Goal: Information Seeking & Learning: Understand process/instructions

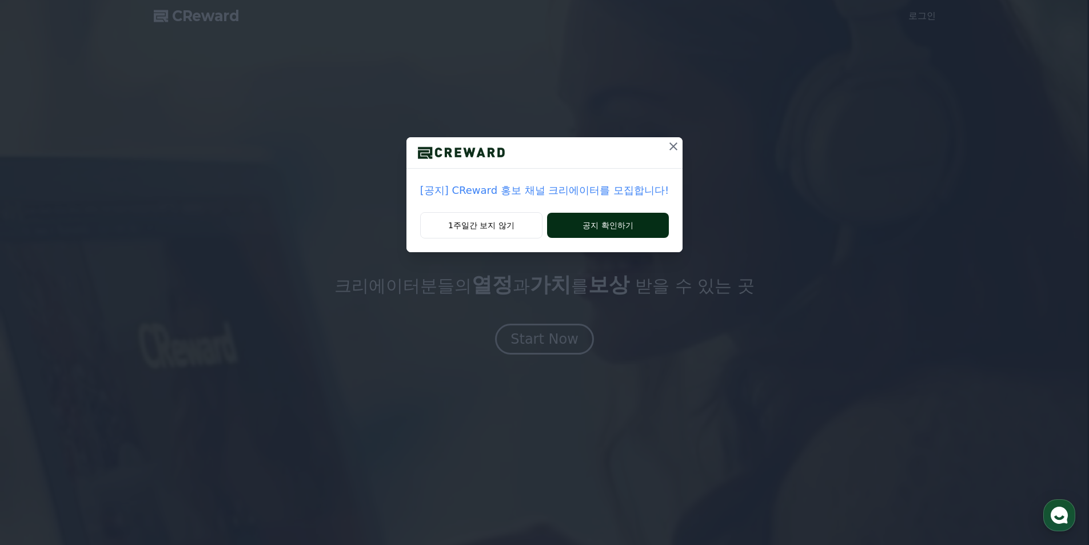
click at [587, 230] on button "공지 확인하기" at bounding box center [608, 225] width 122 height 25
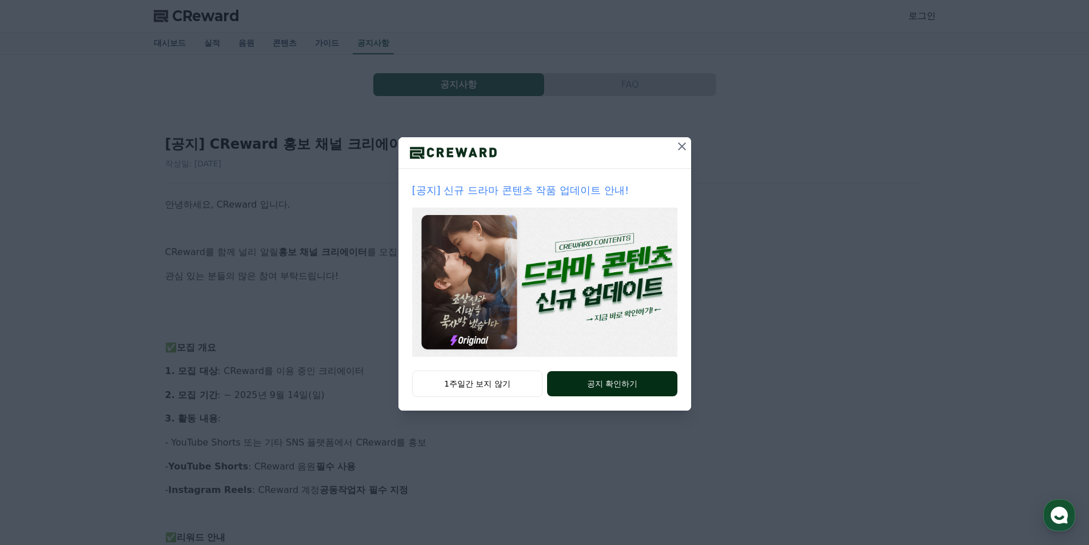
click at [605, 376] on button "공지 확인하기" at bounding box center [612, 383] width 130 height 25
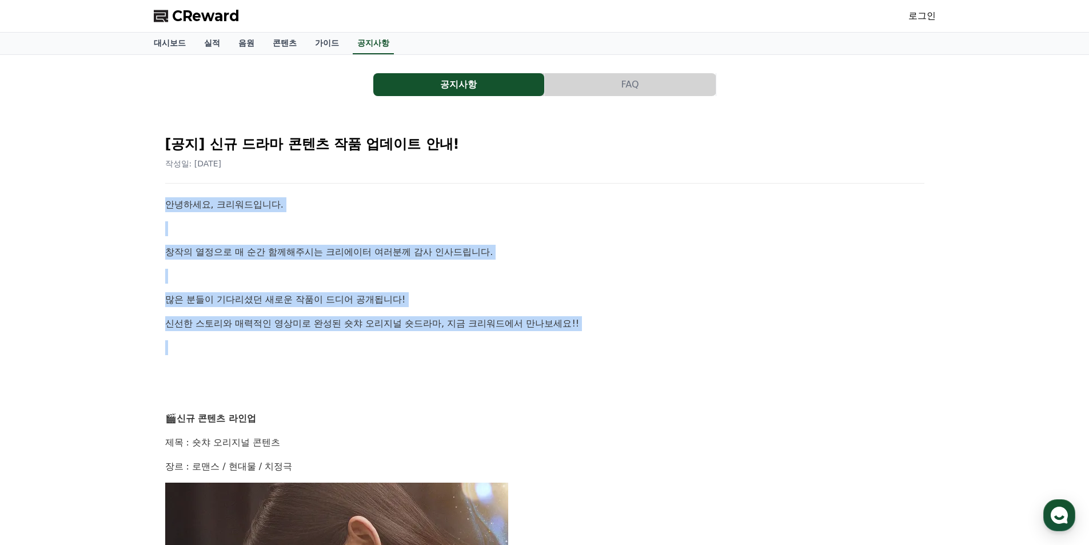
drag, startPoint x: 197, startPoint y: 205, endPoint x: 622, endPoint y: 335, distance: 444.6
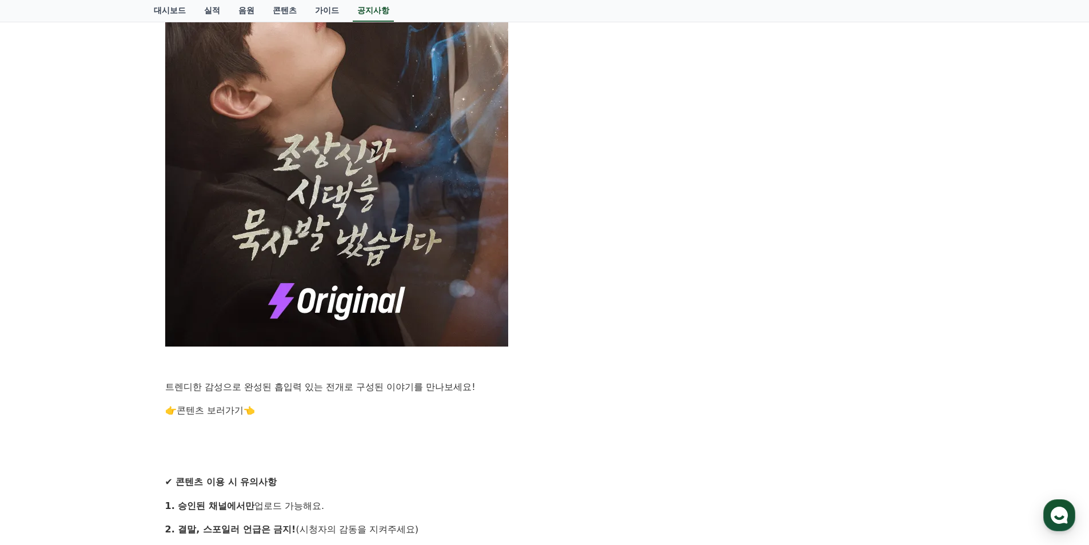
scroll to position [800, 0]
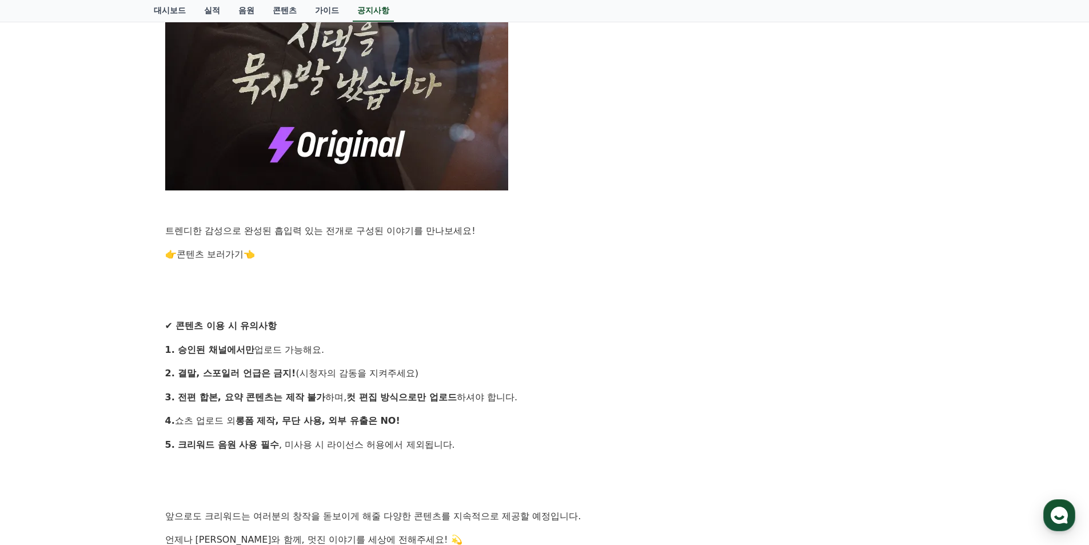
drag, startPoint x: 151, startPoint y: 323, endPoint x: 473, endPoint y: 370, distance: 324.5
click at [491, 354] on p "1. 승인된 채널에서만 업로드 가능해요." at bounding box center [544, 349] width 759 height 15
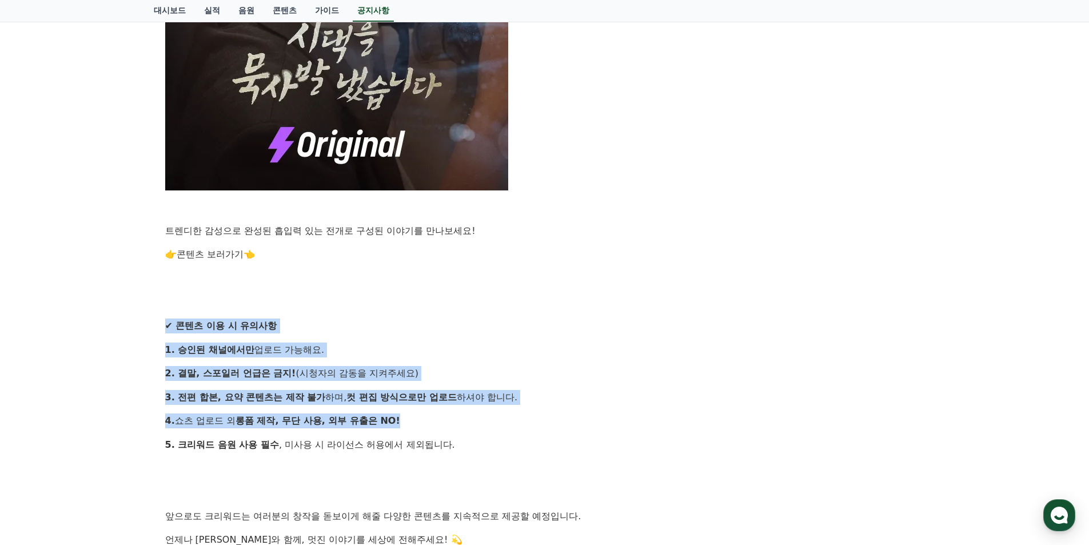
drag, startPoint x: 161, startPoint y: 319, endPoint x: 540, endPoint y: 417, distance: 391.2
click at [540, 417] on div "[공지] 신규 드라마 콘텐츠 작품 업데이트 안내! 작성일: 2025-08-25 안녕하세요, 크리워드입니다. 창작의 열정으로 매 순간 함께해주시…" at bounding box center [544, 1] width 773 height 1364
click at [592, 424] on p "4. 쇼츠 업로드 외 롱폼 제작, 무단 사용, 외부 유출은 NO!" at bounding box center [544, 420] width 759 height 15
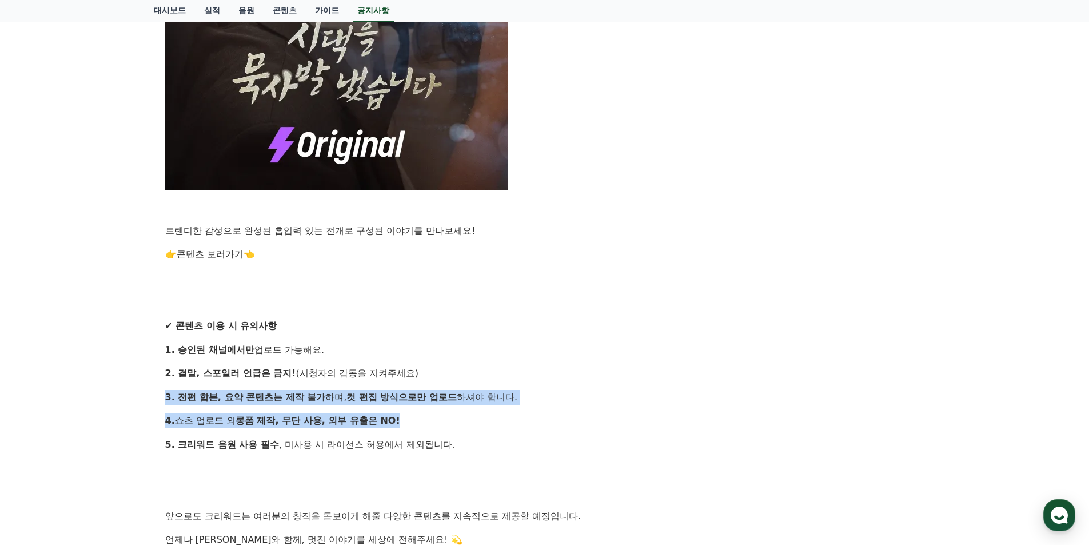
drag, startPoint x: 155, startPoint y: 390, endPoint x: 468, endPoint y: 421, distance: 314.2
click at [468, 421] on div "[공지] 신규 드라마 콘텐츠 작품 업데이트 안내! 작성일: 2025-08-25 안녕하세요, 크리워드입니다. 창작의 열정으로 매 순간 함께해주시…" at bounding box center [545, 0] width 782 height 1373
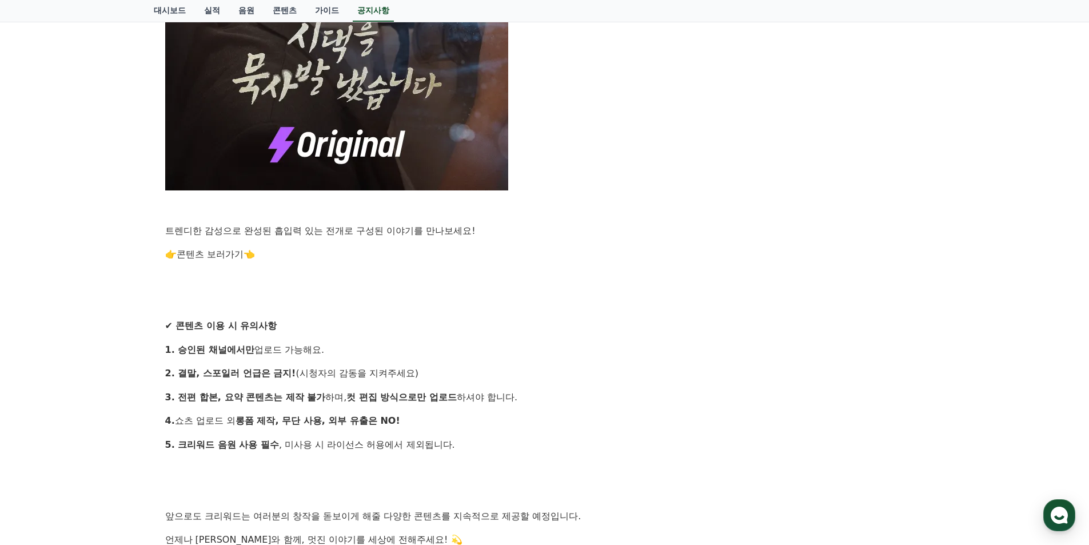
click at [540, 437] on div "안녕하세요, 크리워드입니다. 창작의 열정으로 매 순간 함께해주시는 크리에이터 여러분께 감사 인사드립니다. 많은 분들이 기다리셨던 새로운 작품이…" at bounding box center [544, 19] width 759 height 1245
drag, startPoint x: 154, startPoint y: 441, endPoint x: 606, endPoint y: 457, distance: 451.8
click at [602, 432] on div "안녕하세요, 크리워드입니다. 창작의 열정으로 매 순간 함께해주시는 크리에이터 여러분께 감사 인사드립니다. 많은 분들이 기다리셨던 새로운 작품이…" at bounding box center [544, 19] width 759 height 1245
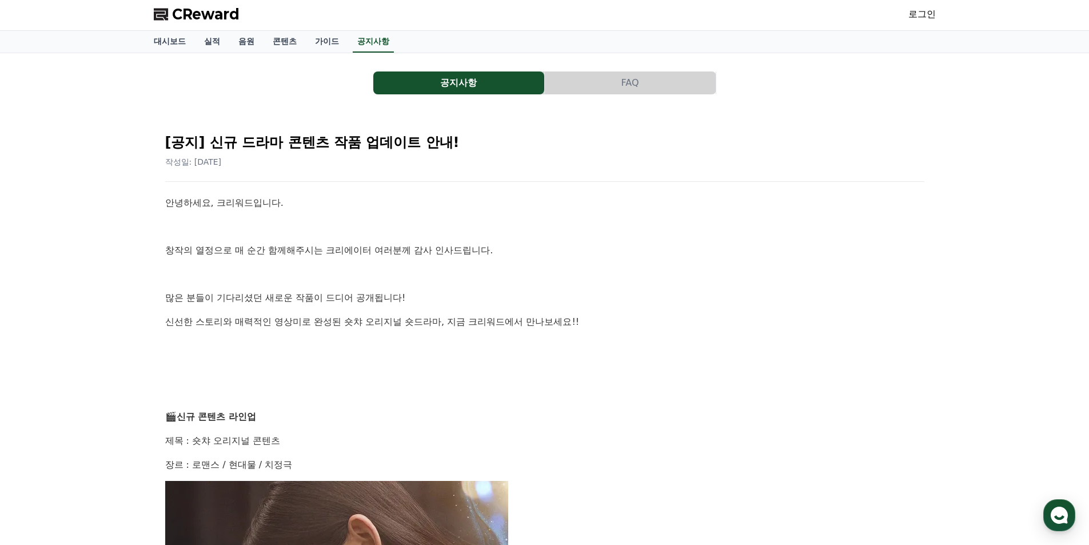
scroll to position [0, 0]
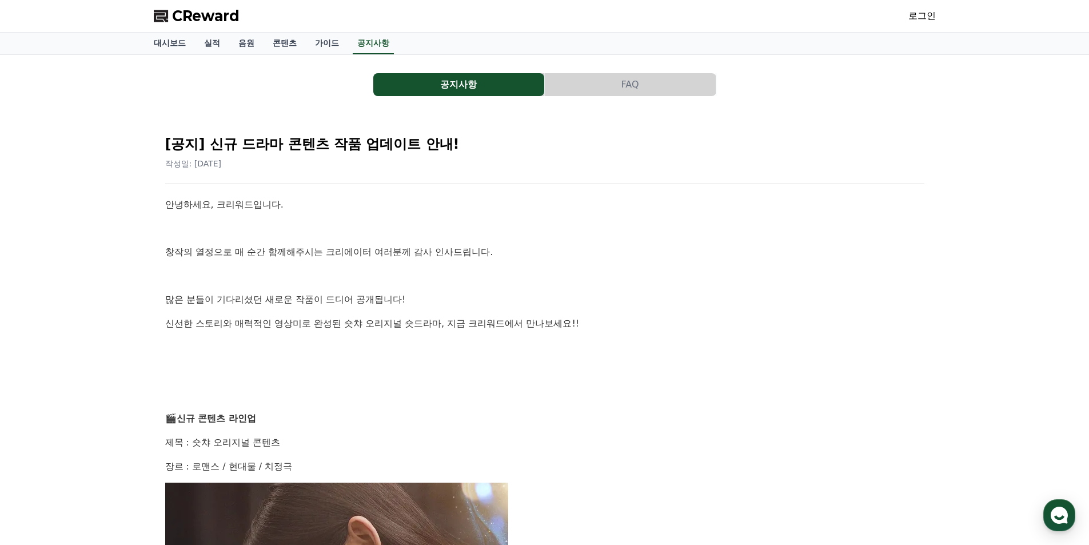
click at [917, 17] on link "로그인" at bounding box center [921, 16] width 27 height 14
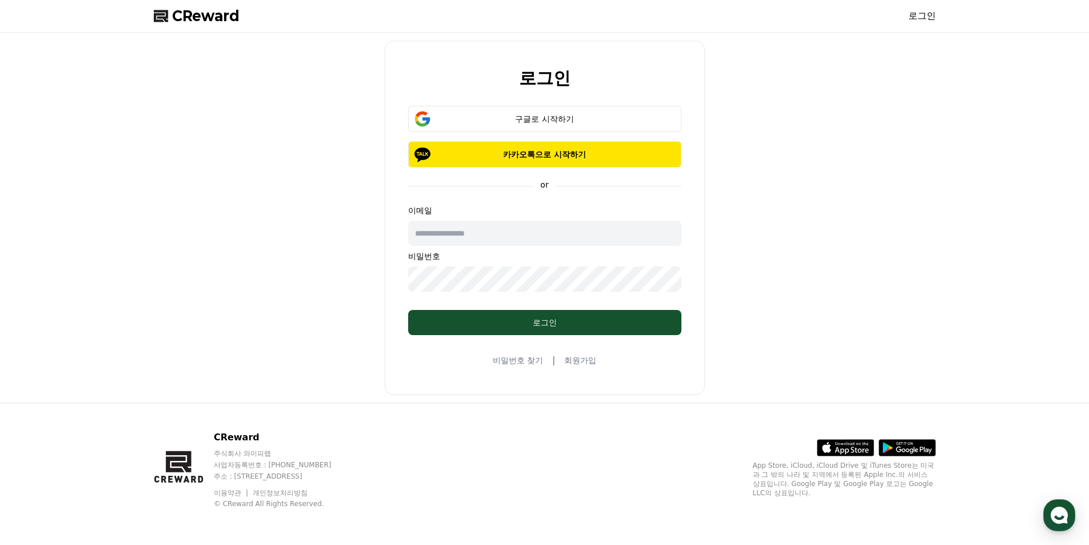
click at [586, 358] on link "회원가입" at bounding box center [580, 359] width 32 height 11
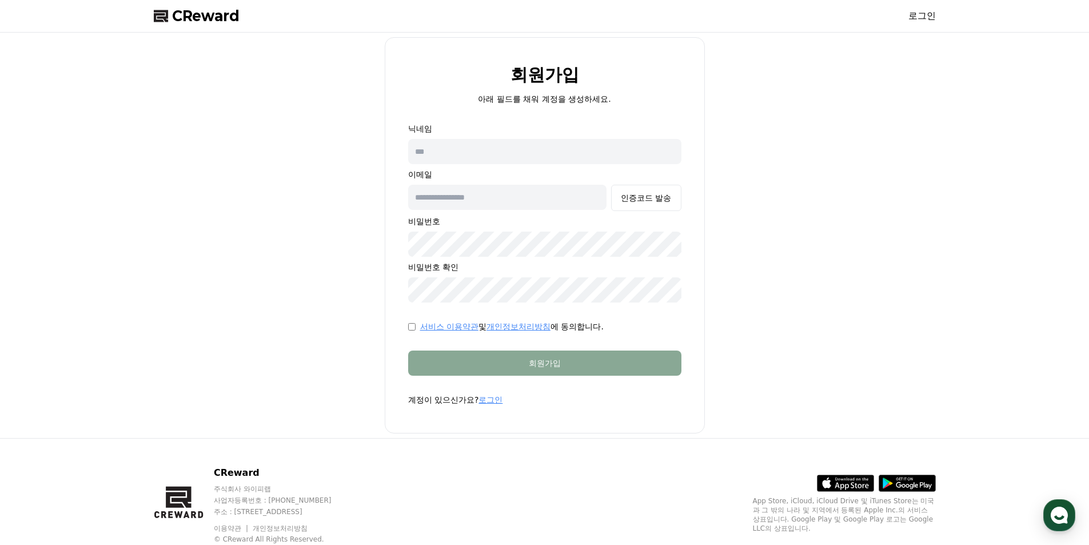
click at [446, 150] on input "text" at bounding box center [544, 151] width 273 height 25
type input "*"
type input "**"
type input "*"
type input "**********"
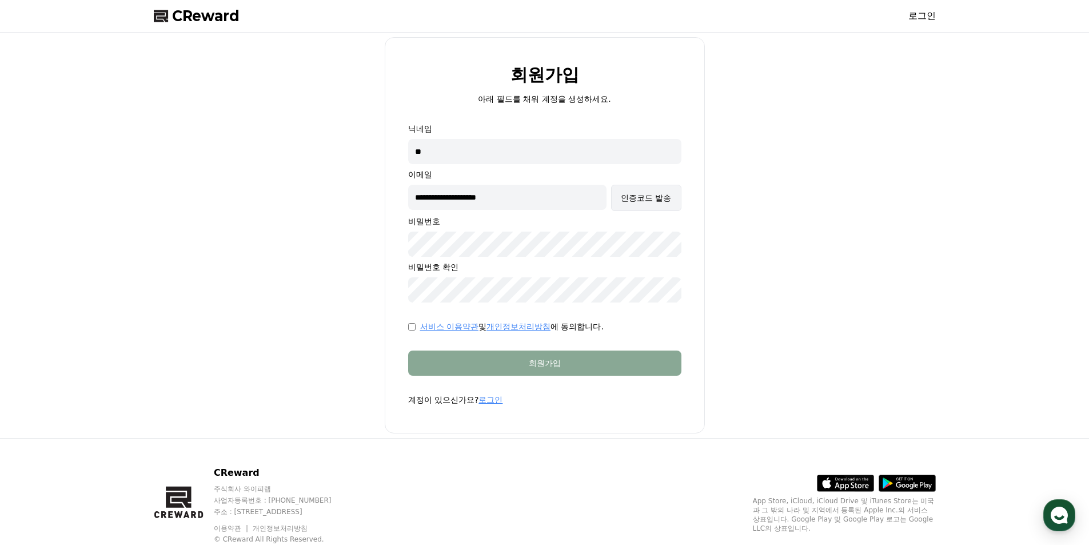
click at [645, 200] on div "인증코드 발송" at bounding box center [646, 197] width 50 height 11
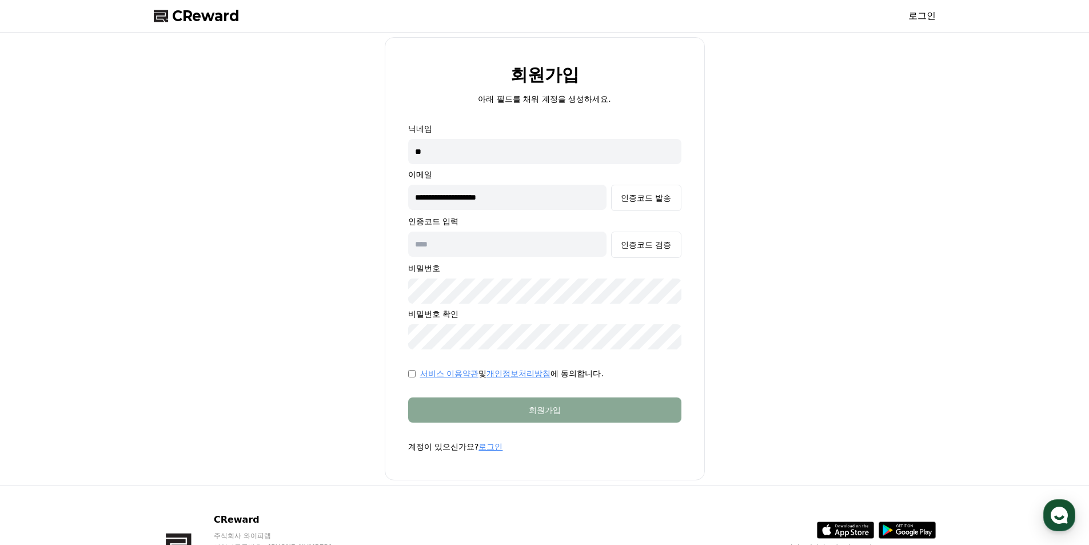
click at [439, 246] on input "text" at bounding box center [507, 243] width 199 height 25
type input "******"
click at [658, 242] on div "인증코드 검증" at bounding box center [646, 244] width 50 height 11
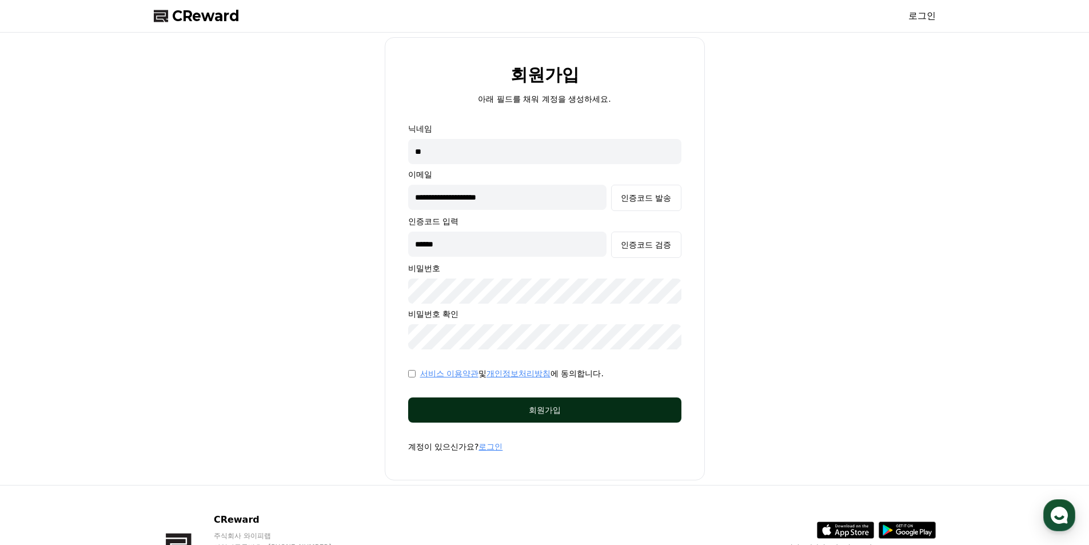
click at [565, 409] on div "회원가입" at bounding box center [544, 409] width 227 height 11
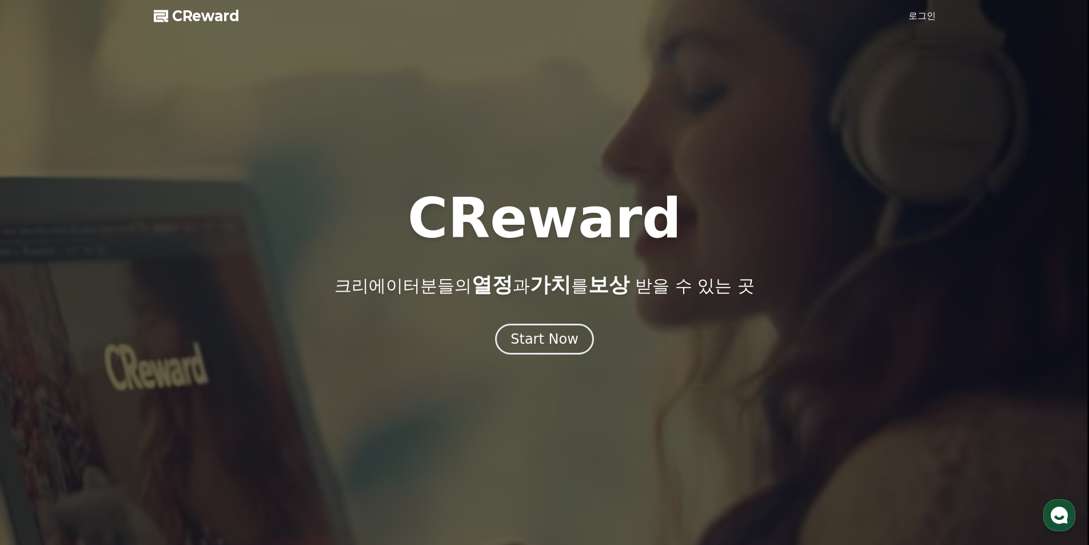
click at [924, 14] on link "로그인" at bounding box center [921, 16] width 27 height 14
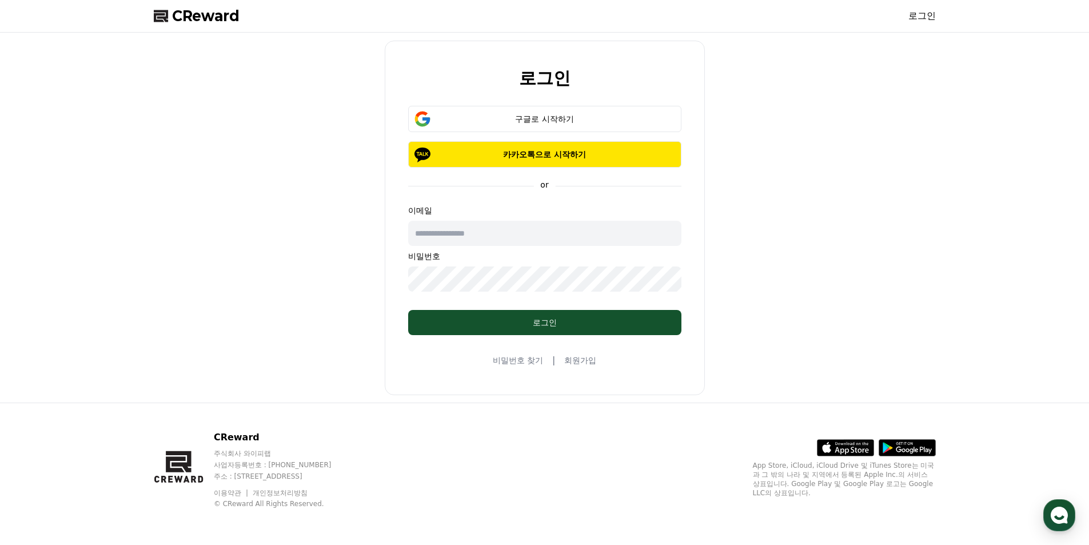
type input "**********"
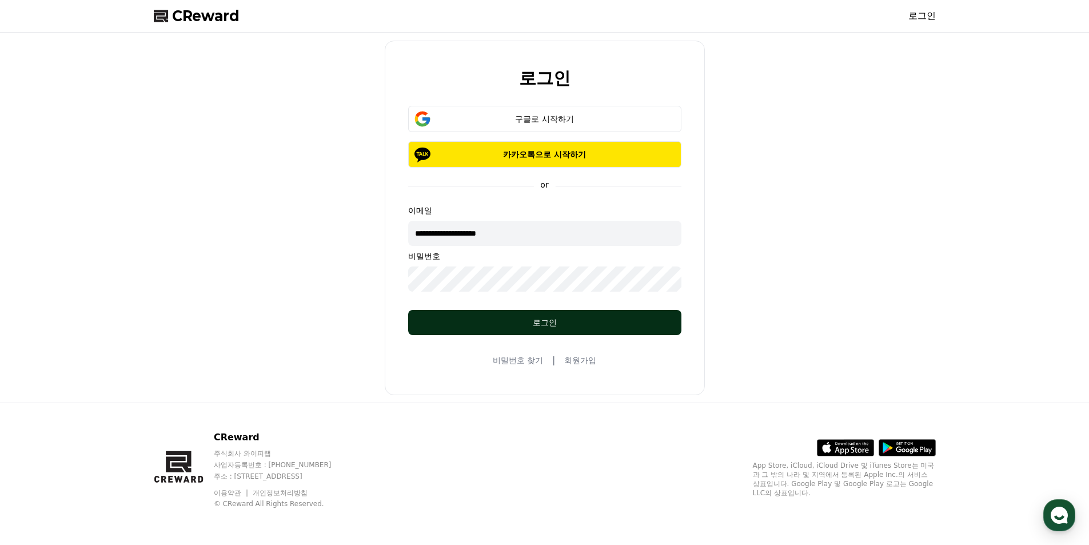
click at [525, 325] on div "로그인" at bounding box center [544, 322] width 227 height 11
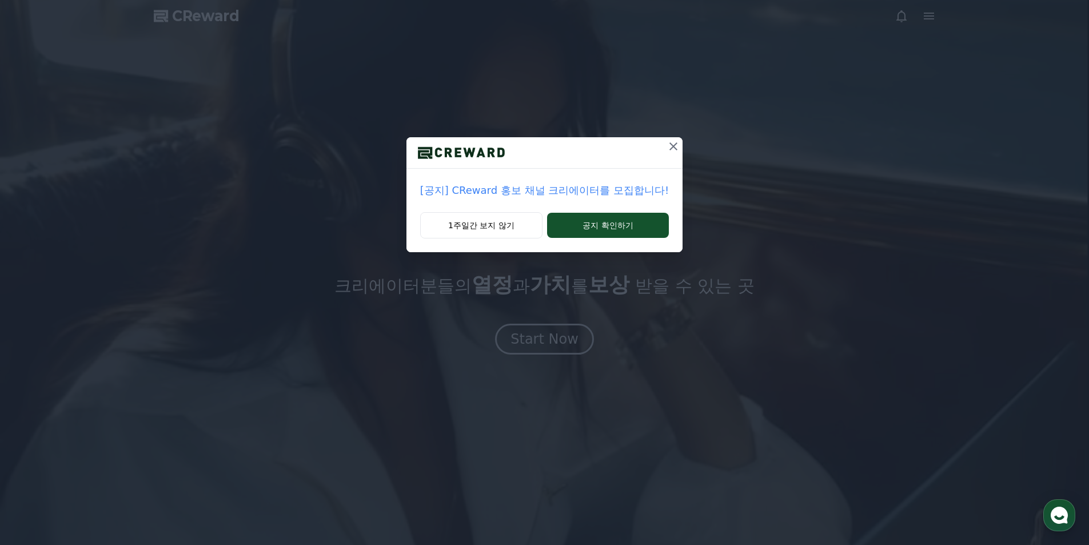
click at [673, 149] on icon at bounding box center [673, 146] width 8 height 8
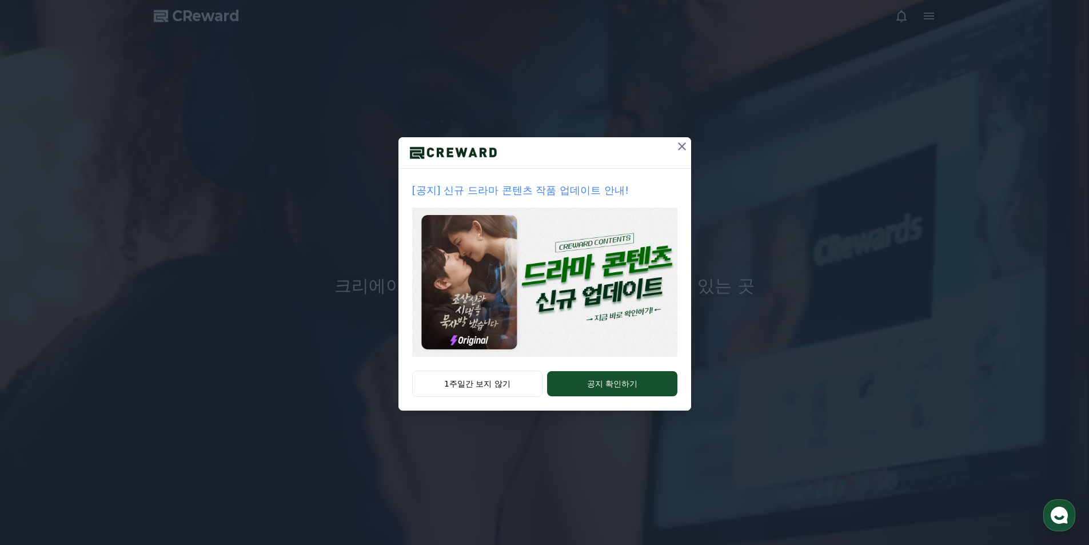
click at [682, 143] on icon at bounding box center [682, 146] width 14 height 14
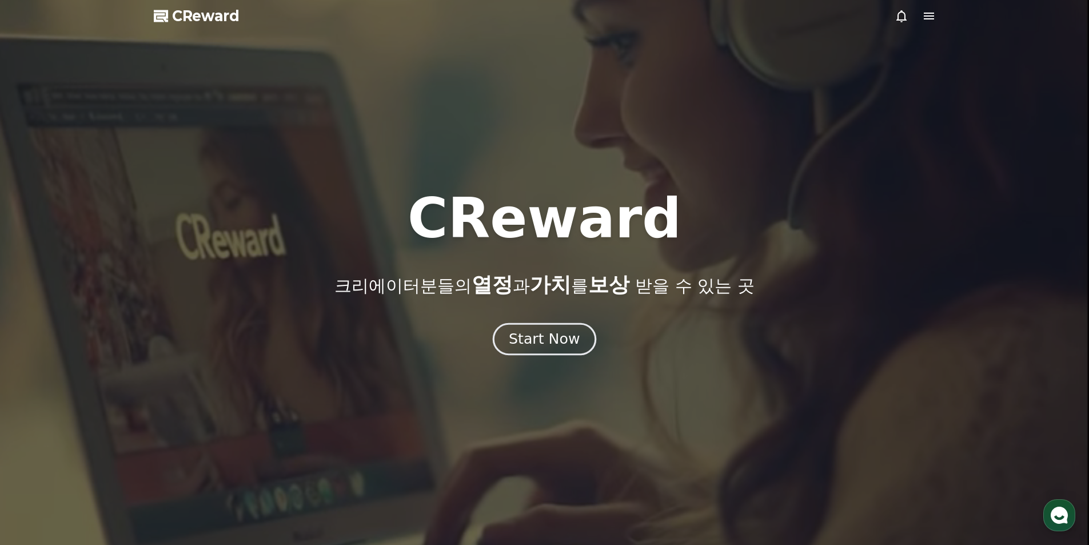
click at [548, 341] on div "Start Now" at bounding box center [544, 338] width 71 height 19
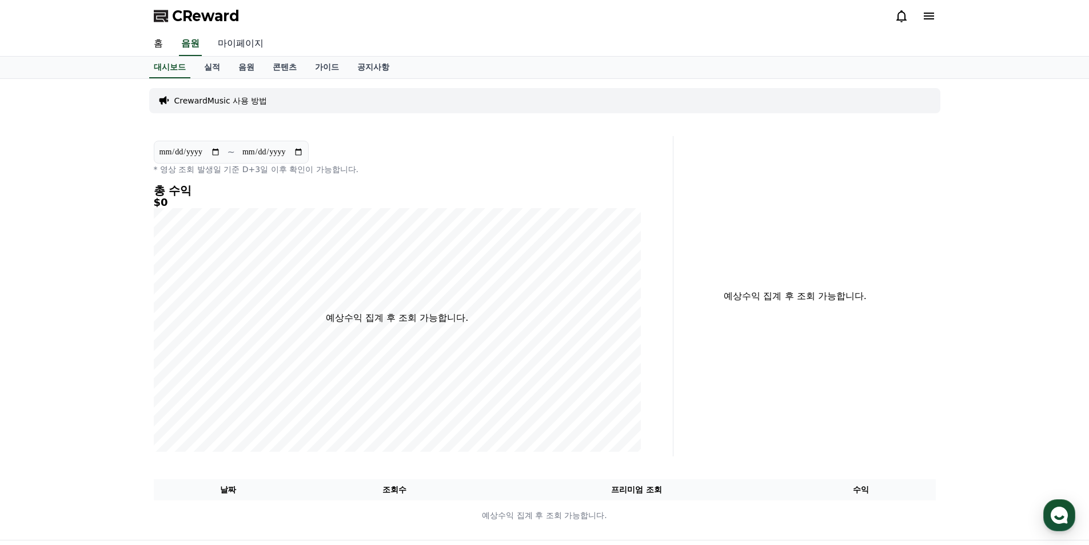
click at [231, 45] on link "마이페이지" at bounding box center [241, 44] width 64 height 24
select select "**********"
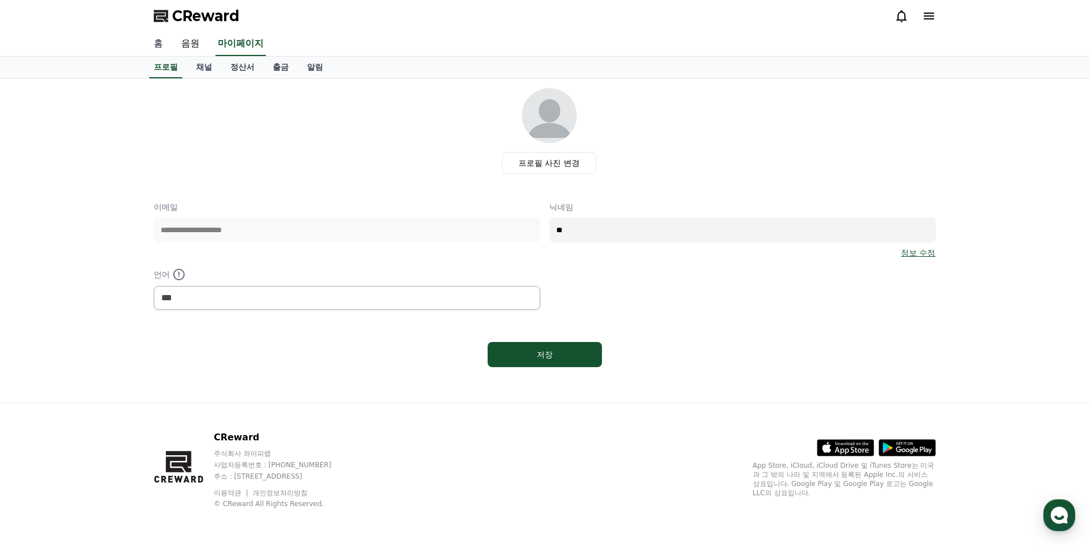
click at [155, 41] on link "홈" at bounding box center [158, 44] width 27 height 24
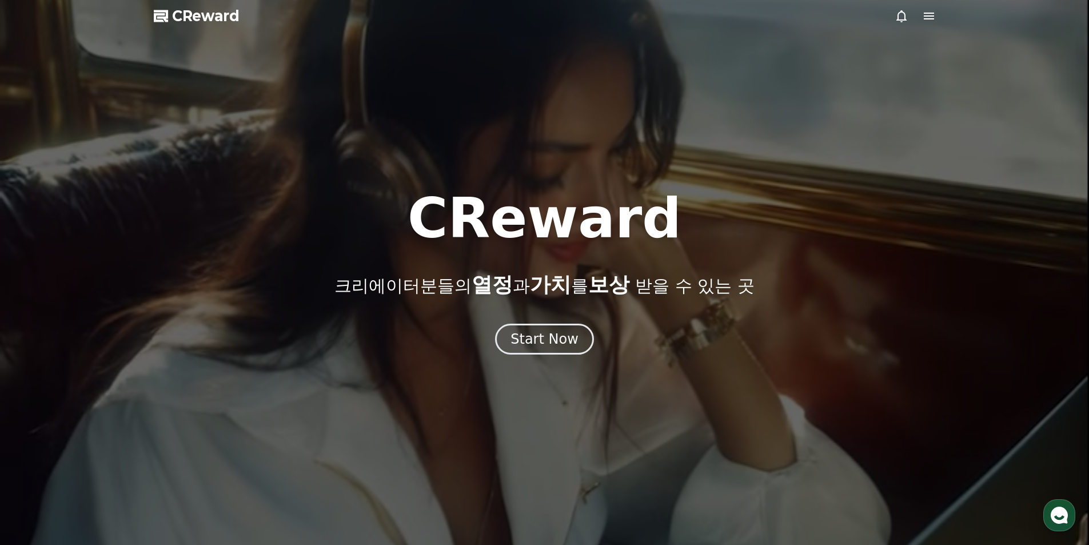
click at [933, 15] on icon at bounding box center [929, 16] width 10 height 7
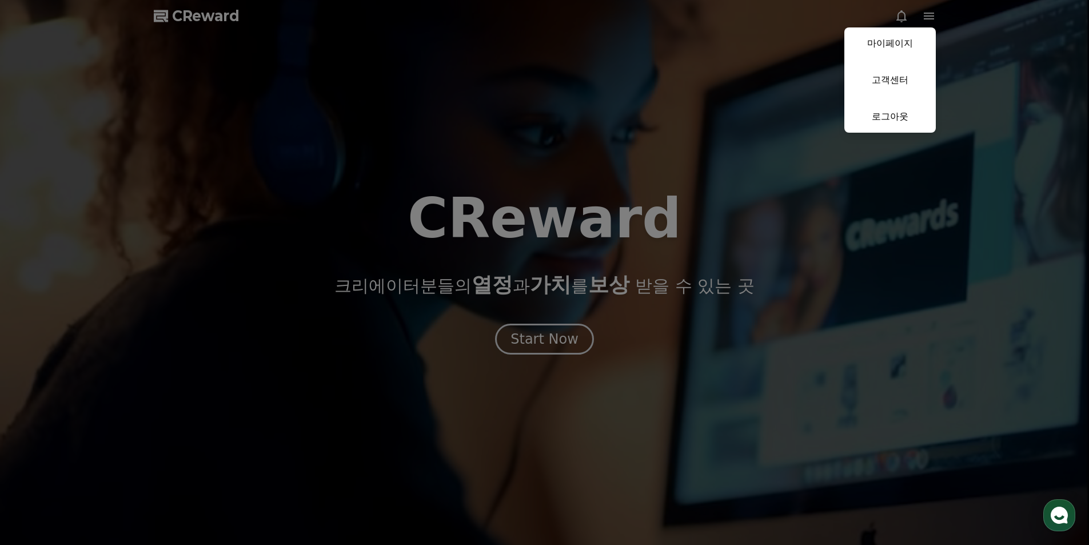
click at [933, 15] on button "close" at bounding box center [544, 272] width 1089 height 545
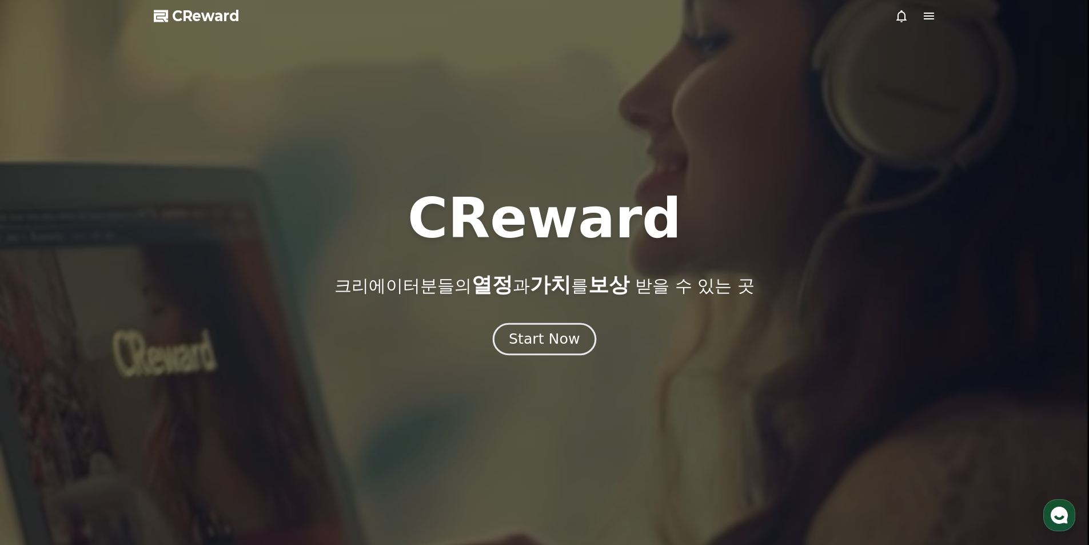
click at [554, 341] on div "Start Now" at bounding box center [544, 338] width 71 height 19
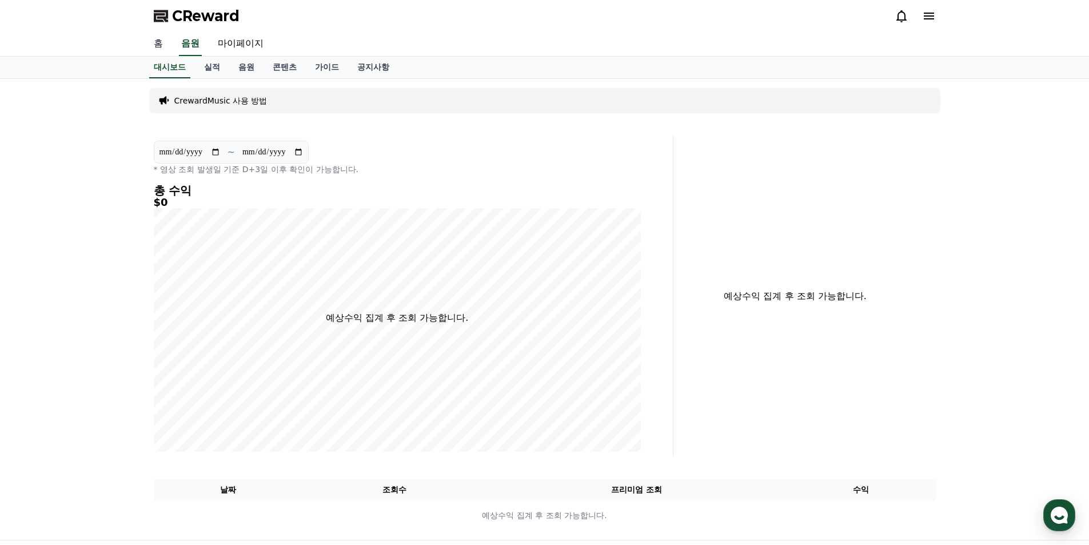
click at [163, 42] on link "홈" at bounding box center [158, 44] width 27 height 24
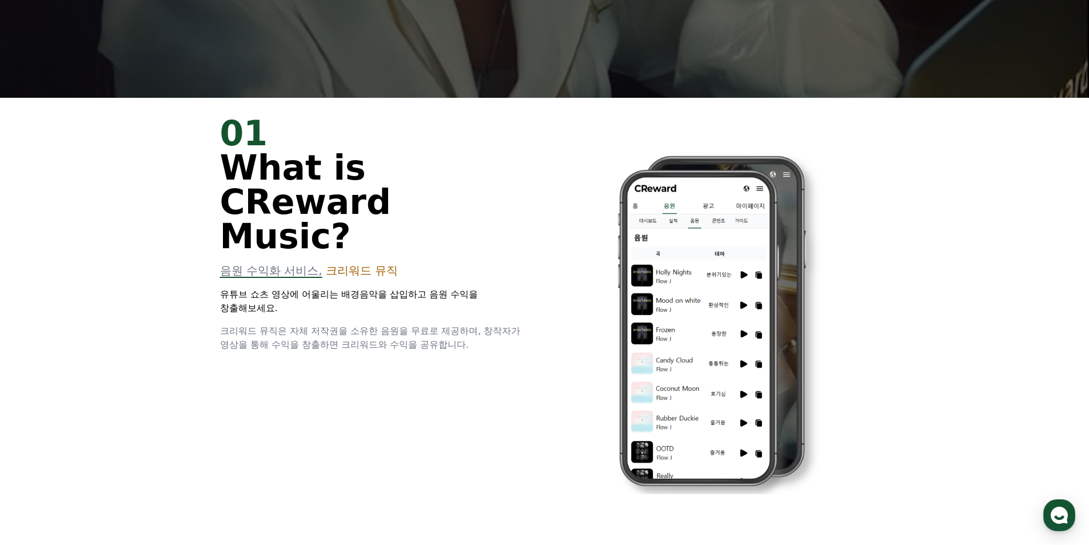
scroll to position [514, 0]
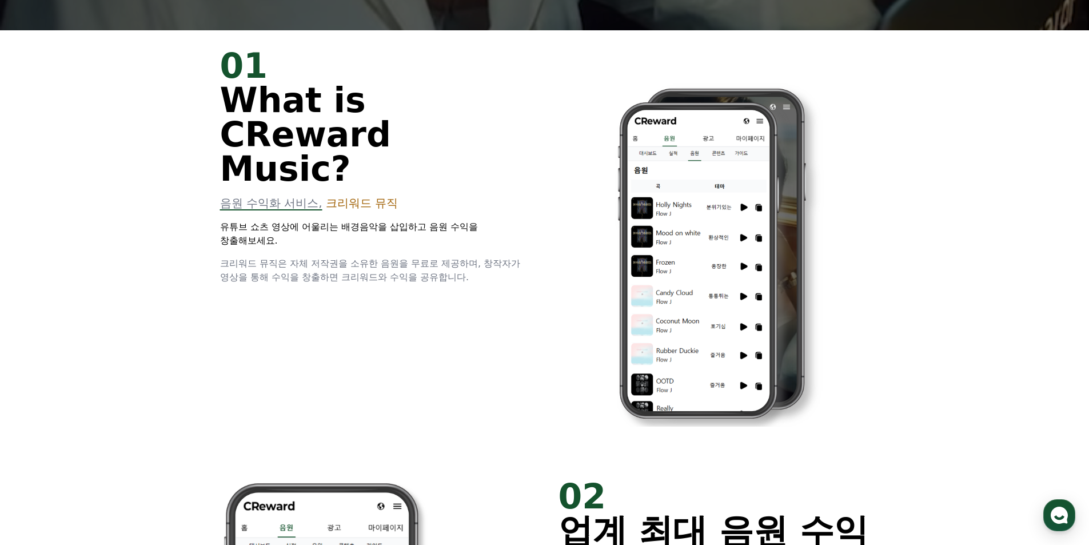
drag, startPoint x: 212, startPoint y: 194, endPoint x: 517, endPoint y: 242, distance: 309.0
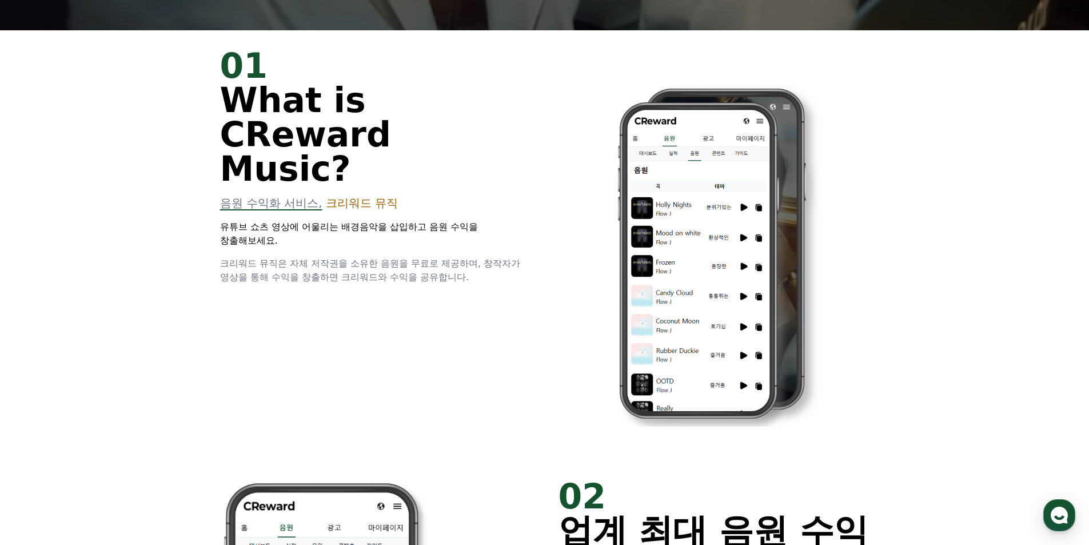
click at [517, 242] on div "01 What is CReward Music? 음원 수익화 서비스, 크리워드 뮤직 유튜브 쇼츠 영상에 어울리는 배경음악을 삽입하고 음원 수익을…" at bounding box center [545, 245] width 686 height 430
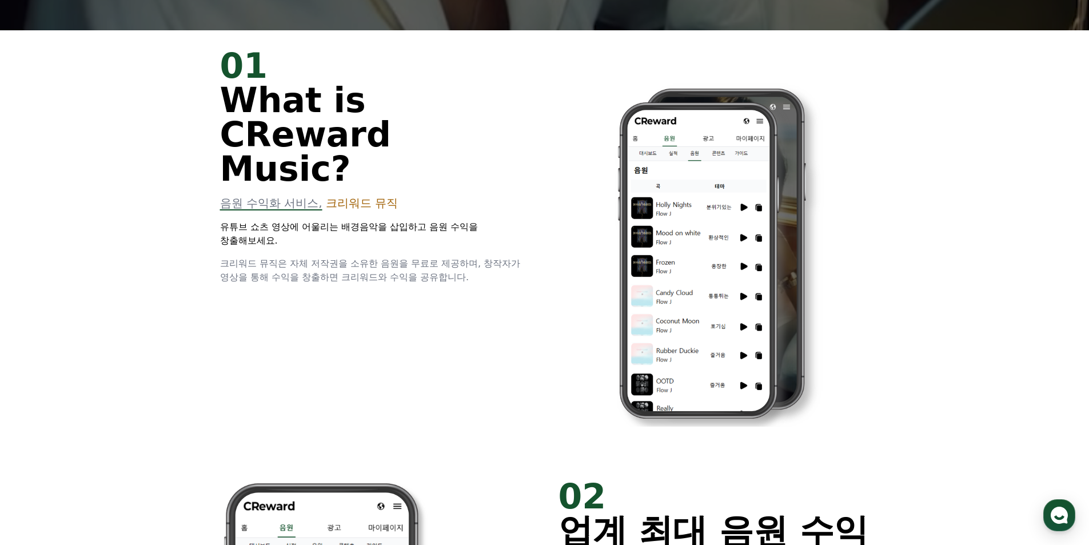
click at [459, 266] on div "01 What is CReward Music? 음원 수익화 서비스, 크리워드 뮤직 유튜브 쇼츠 영상에 어울리는 배경음악을 삽입하고 음원 수익을…" at bounding box center [545, 245] width 686 height 430
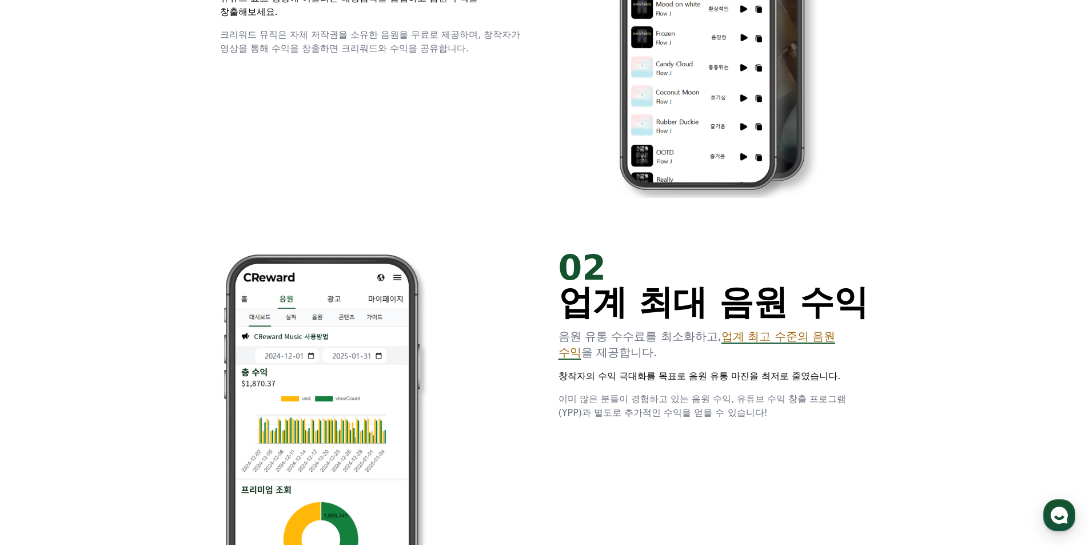
scroll to position [857, 0]
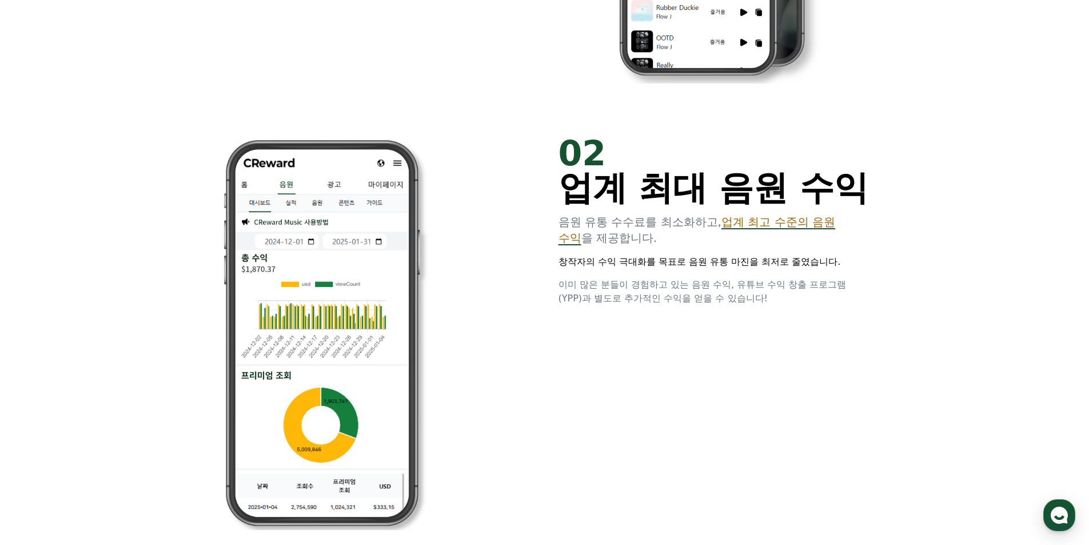
drag, startPoint x: 592, startPoint y: 231, endPoint x: 838, endPoint y: 245, distance: 247.3
click at [838, 245] on p "음원 유통 수수료를 최소화하고, 업계 최고 수준의 음원 수익 을 제공합니다." at bounding box center [713, 230] width 311 height 32
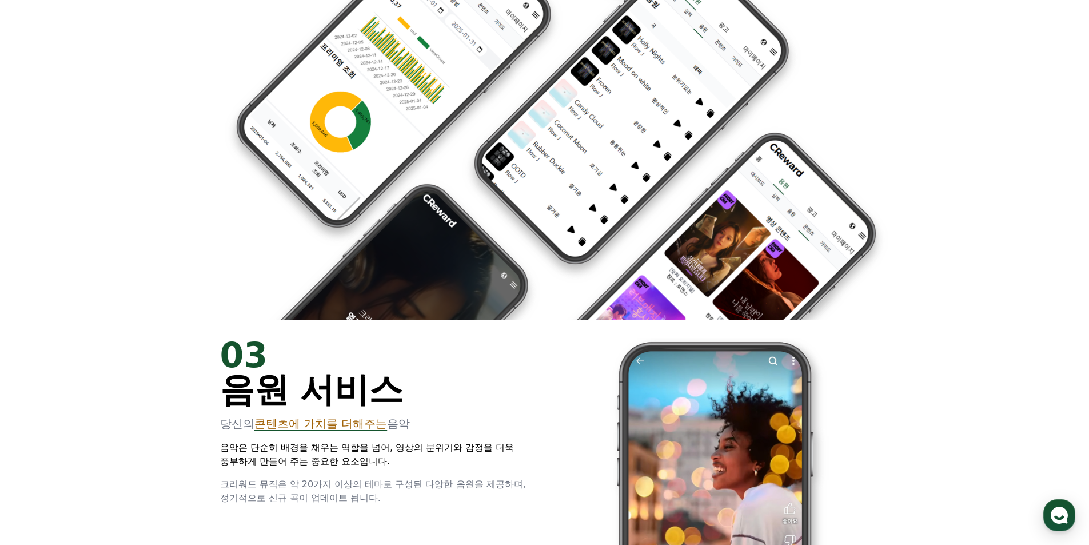
scroll to position [1829, 0]
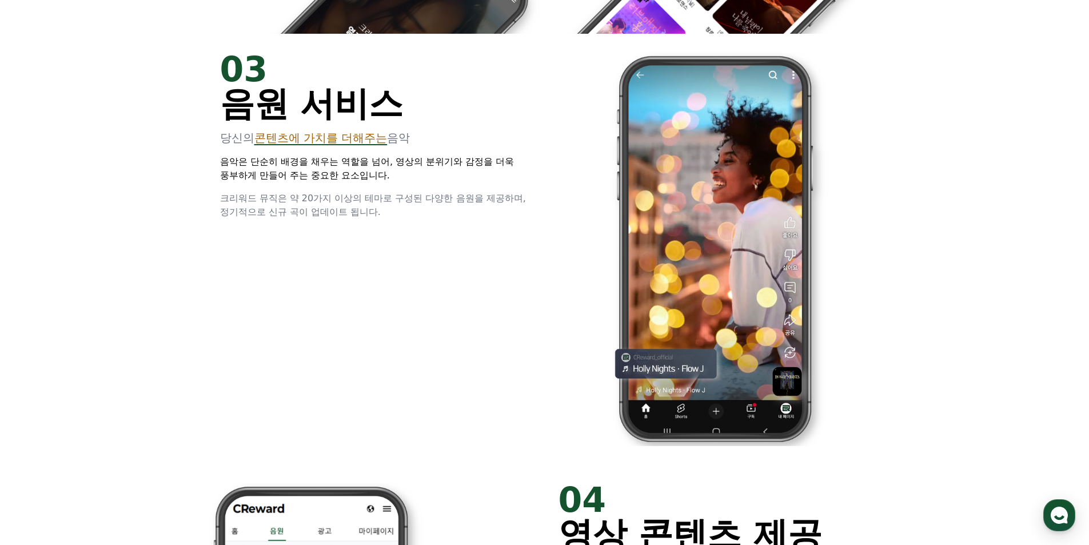
drag, startPoint x: 214, startPoint y: 144, endPoint x: 498, endPoint y: 222, distance: 294.5
click at [498, 222] on div "03 음원 서비스 당신의 콘텐츠에 가치를 더해주는 음악 음악은 단순히 배경을 채우는 역할을 넘어, 영상의 분위기와 감정을 더욱 풍부하게 만들어…" at bounding box center [545, 249] width 686 height 430
click at [448, 230] on div "03 음원 서비스 당신의 콘텐츠에 가치를 더해주는 음악 음악은 단순히 배경을 채우는 역할을 넘어, 영상의 분위기와 감정을 더욱 풍부하게 만들어…" at bounding box center [545, 249] width 686 height 430
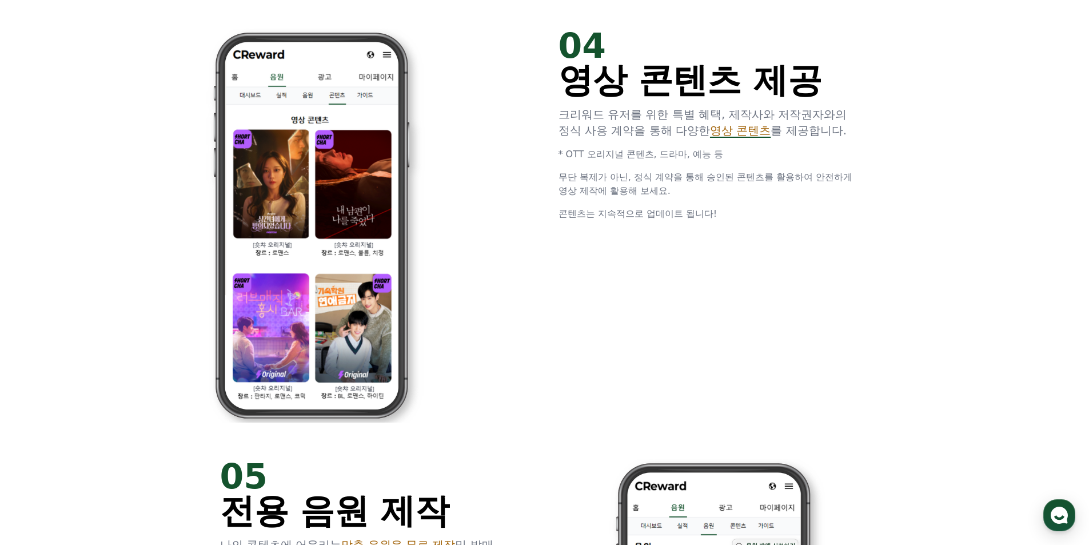
scroll to position [2286, 0]
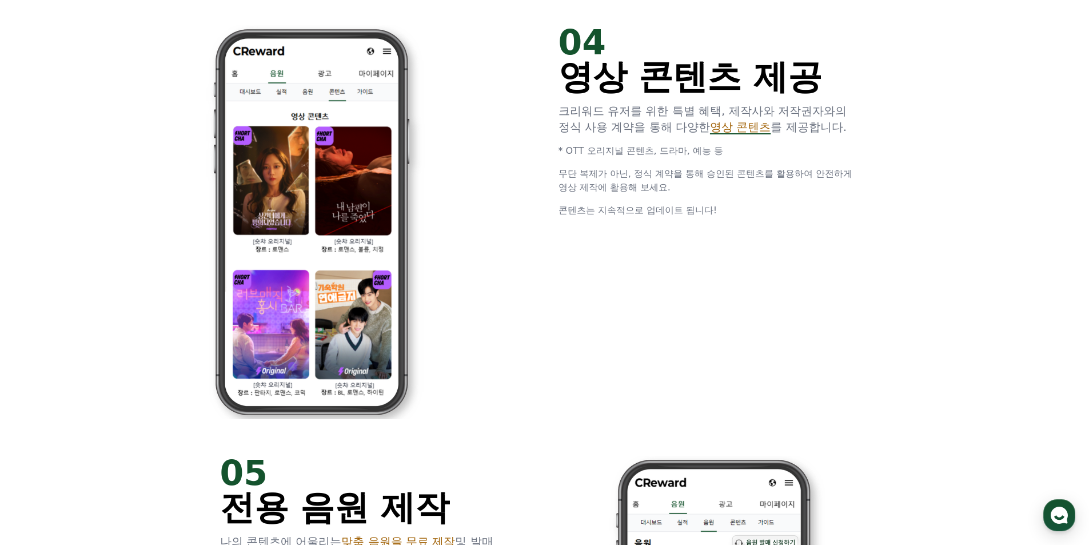
drag, startPoint x: 559, startPoint y: 115, endPoint x: 827, endPoint y: 153, distance: 270.6
click at [827, 153] on div "04 영상 콘텐츠 제공 크리워드 유저를 위한 특별 혜택, 제작사와 저작권자와의 정식 사용 계약을 통해 다양한 영상 콘텐츠 를 제공합니다. * …" at bounding box center [545, 222] width 686 height 430
click at [886, 174] on div "04 영상 콘텐츠 제공 크리워드 유저를 위한 특별 혜택, 제작사와 저작권자와의 정식 사용 계약을 통해 다양한 영상 콘텐츠 를 제공합니다. * …" at bounding box center [545, 222] width 686 height 430
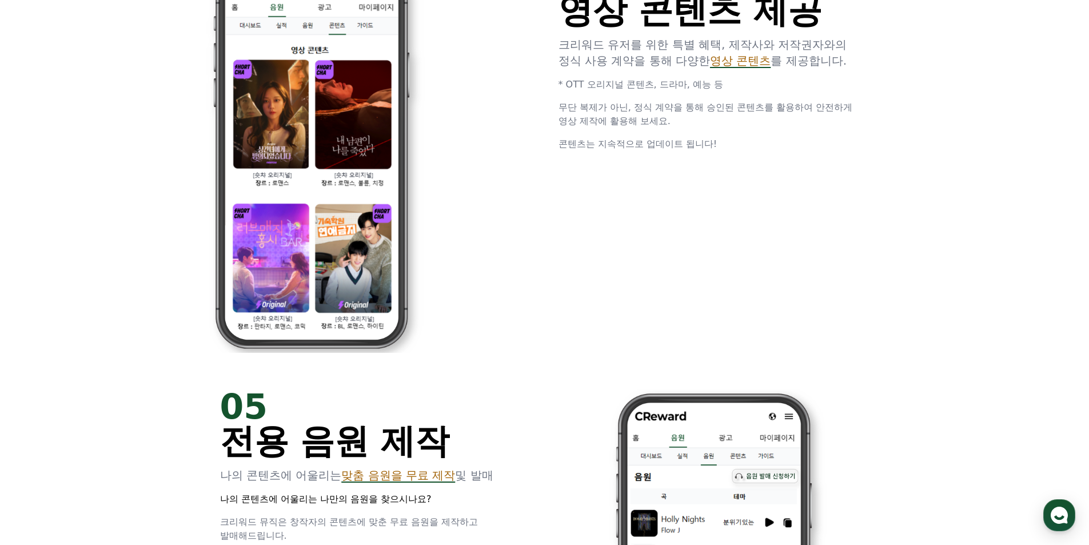
scroll to position [2572, 0]
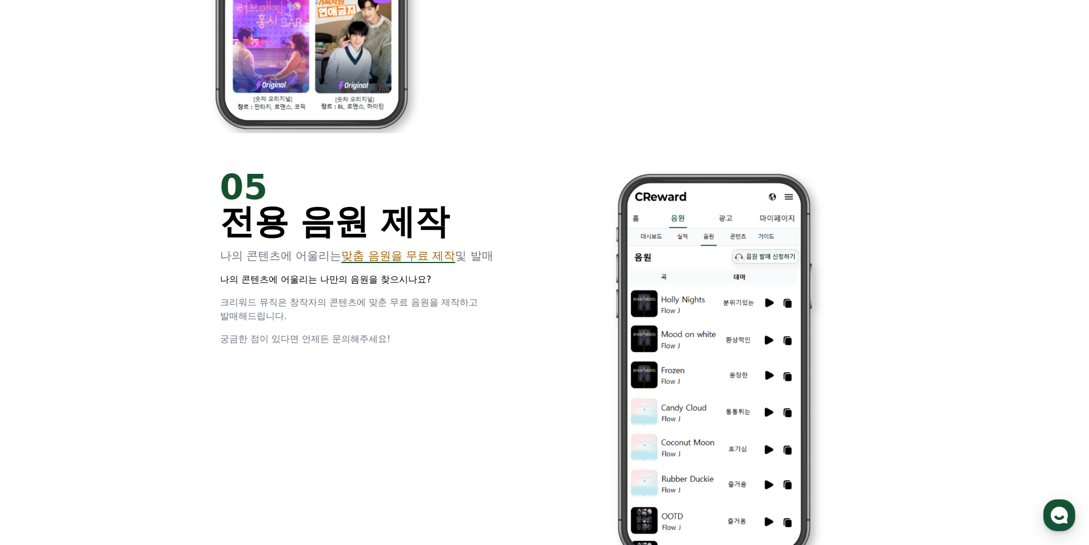
drag, startPoint x: 226, startPoint y: 254, endPoint x: 521, endPoint y: 335, distance: 306.3
click at [521, 335] on div "05 전용 음원 제작 나의 콘텐츠에 어울리는 맞춤 음원을 무료 제작 및 발매 나의 콘텐츠에 어울리는 나만의 음원을 찾으시나요? 크리워드 뮤직은…" at bounding box center [545, 366] width 686 height 430
click at [458, 353] on div "05 전용 음원 제작 나의 콘텐츠에 어울리는 맞춤 음원을 무료 제작 및 발매 나의 콘텐츠에 어울리는 나만의 음원을 찾으시나요? 크리워드 뮤직은…" at bounding box center [545, 366] width 686 height 430
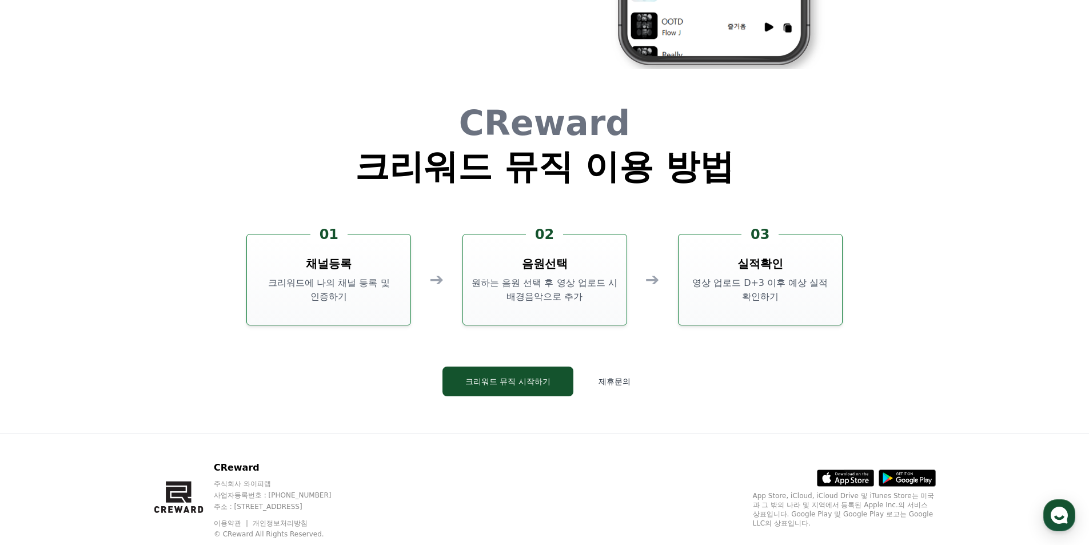
scroll to position [3097, 0]
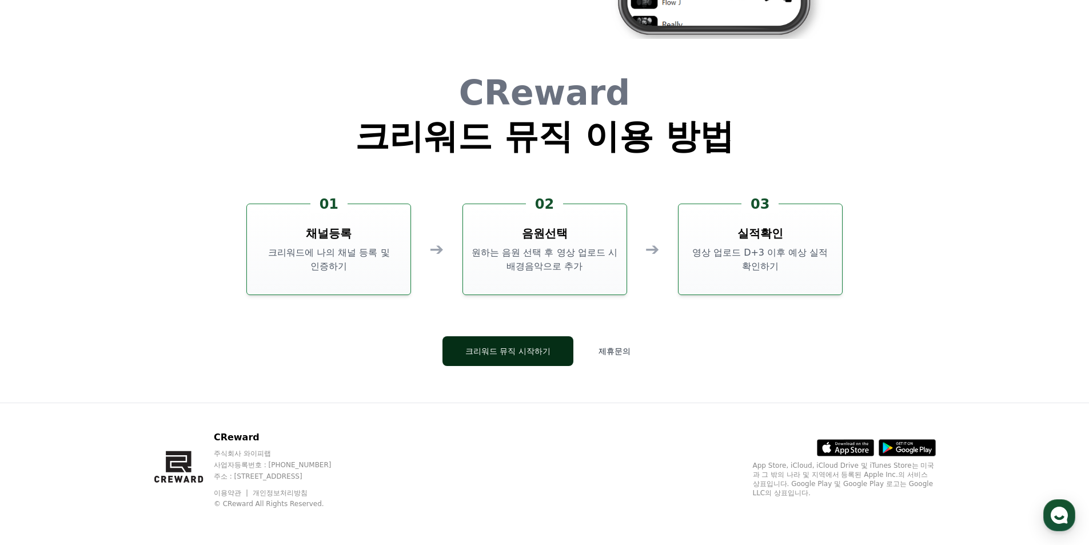
click at [505, 348] on button "크리워드 뮤직 시작하기" at bounding box center [507, 351] width 131 height 30
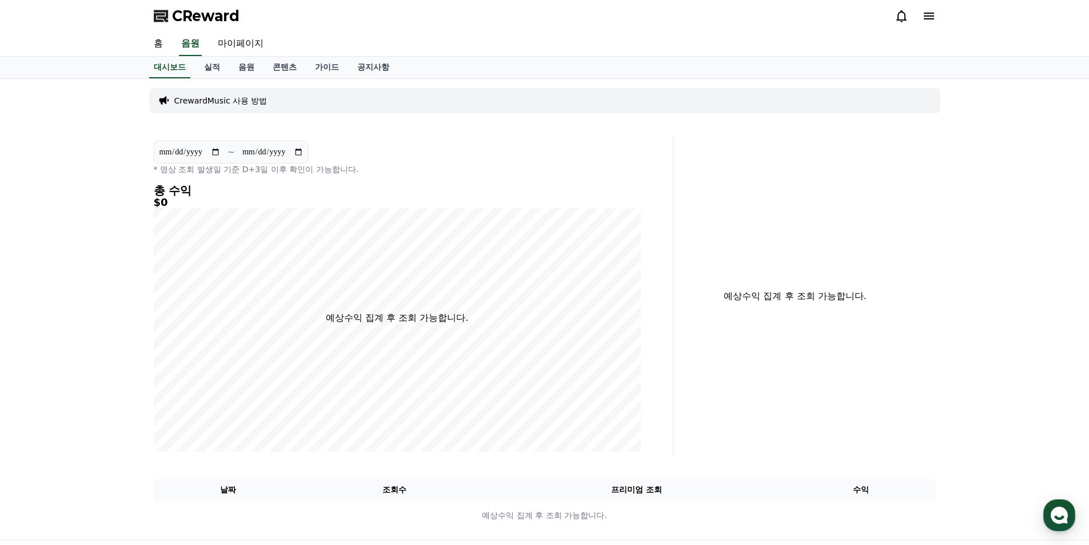
click at [221, 101] on p "CrewardMusic 사용 방법" at bounding box center [220, 100] width 93 height 11
